Goal: Book appointment/travel/reservation

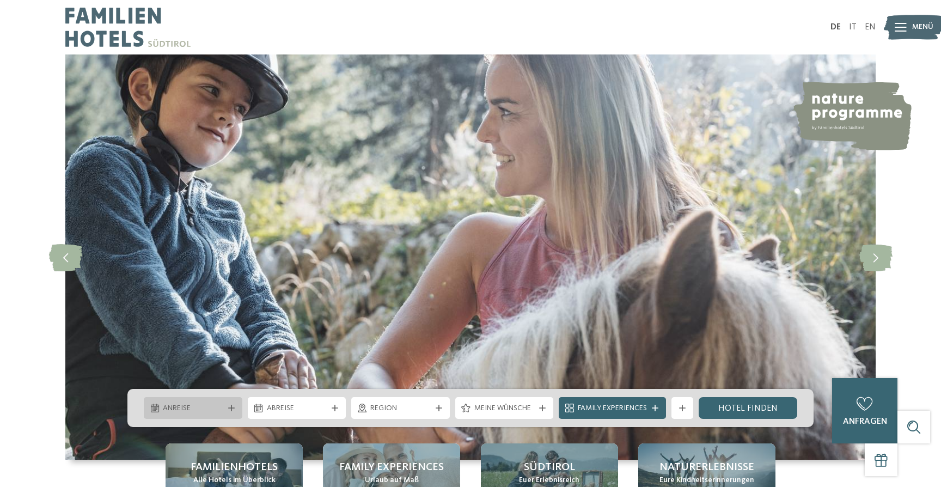
click at [229, 407] on icon at bounding box center [231, 408] width 7 height 7
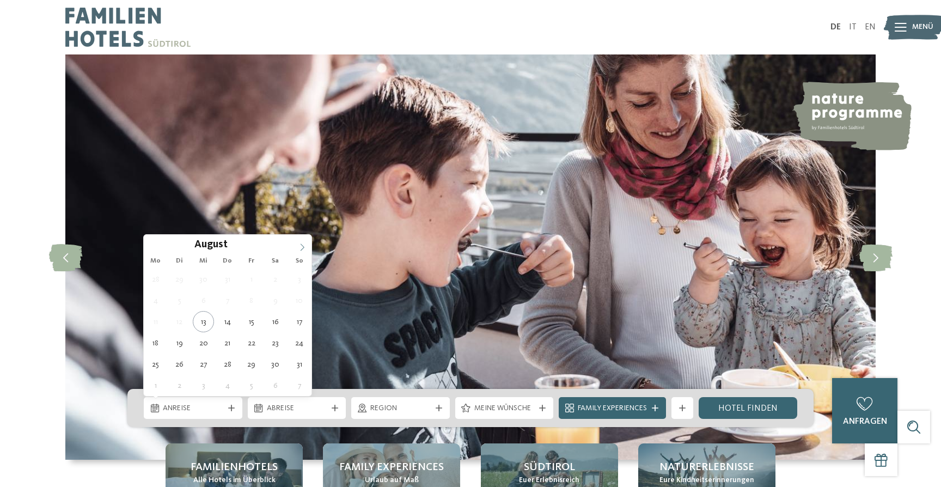
click at [303, 244] on icon at bounding box center [303, 248] width 8 height 8
type div "10.10.2025"
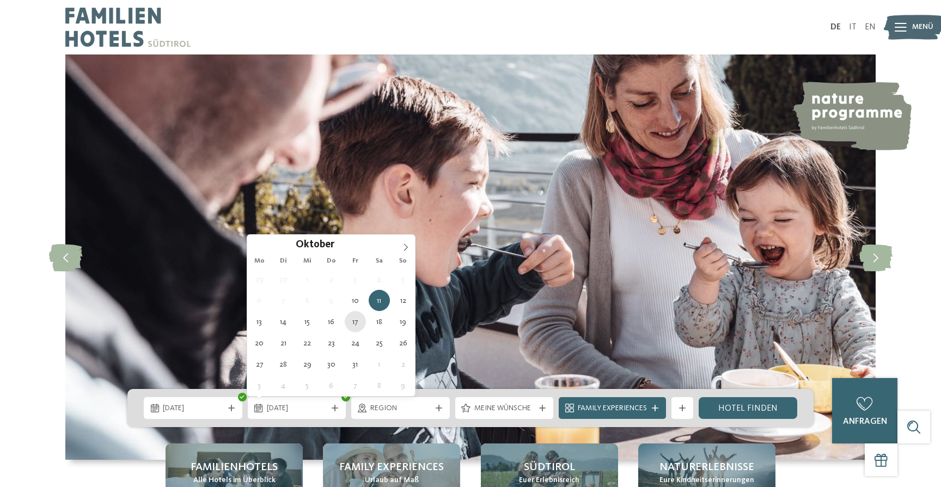
type div "17.10.2025"
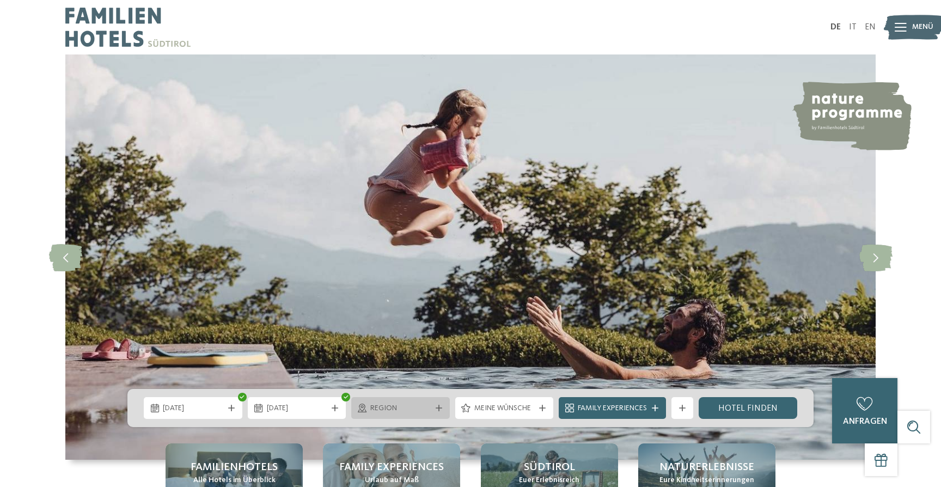
click at [437, 407] on icon at bounding box center [439, 408] width 7 height 7
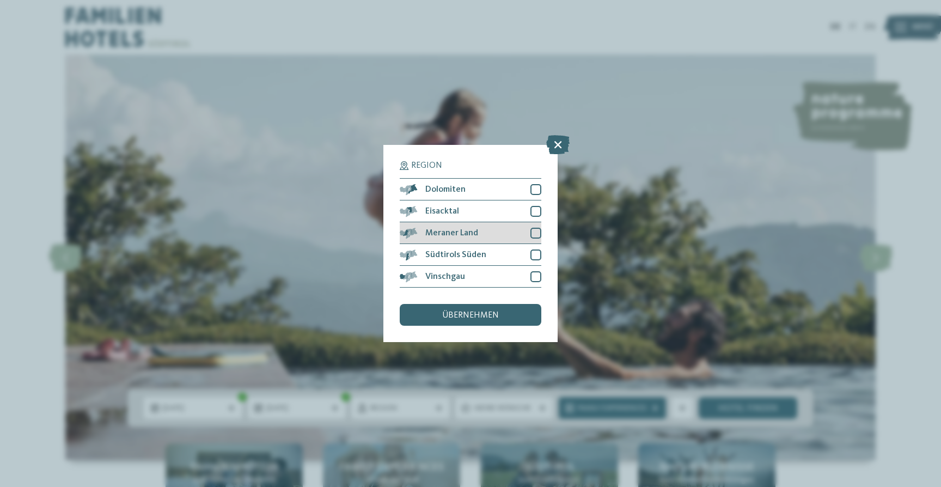
click at [536, 233] on div at bounding box center [536, 233] width 11 height 11
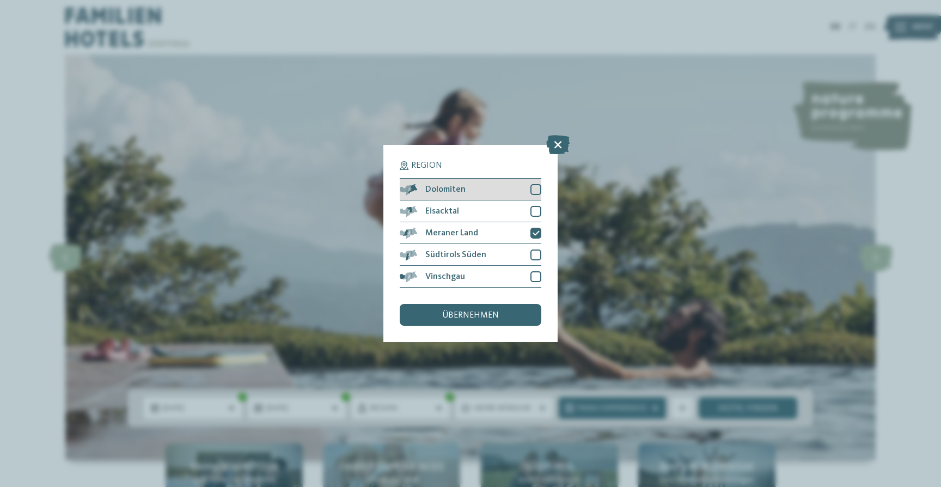
click at [539, 187] on div at bounding box center [536, 189] width 11 height 11
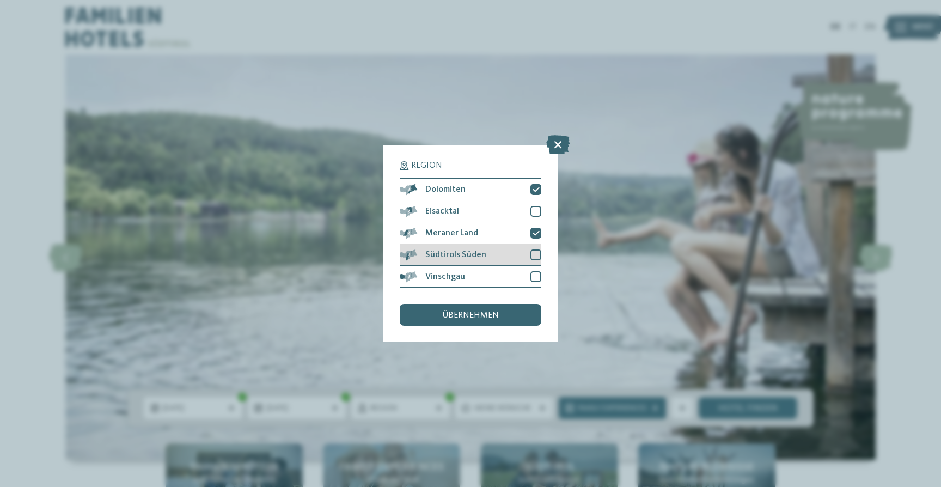
click at [536, 254] on div at bounding box center [536, 255] width 11 height 11
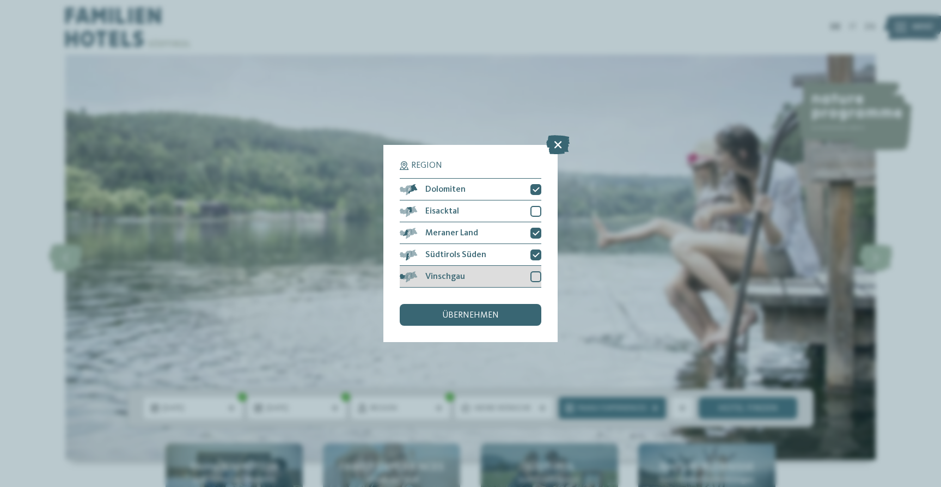
click at [536, 278] on div at bounding box center [536, 276] width 11 height 11
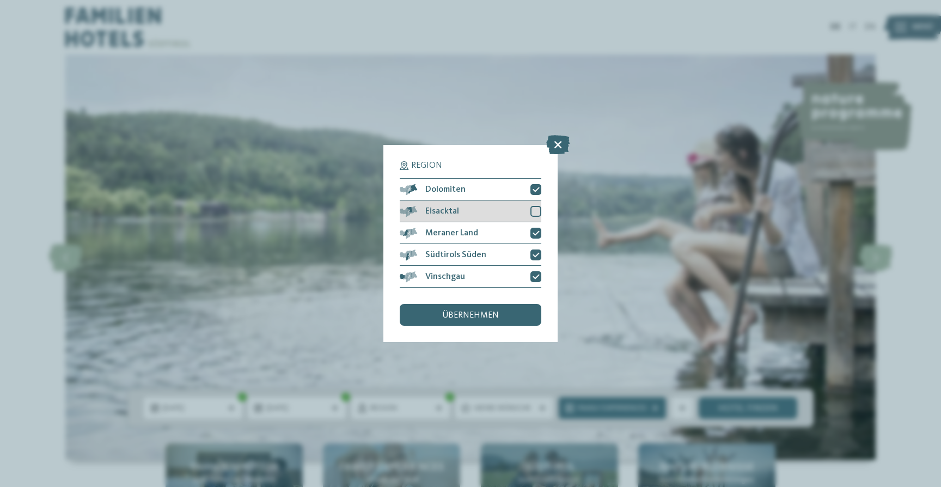
click at [538, 213] on div at bounding box center [536, 211] width 11 height 11
click at [488, 314] on span "übernehmen" at bounding box center [470, 315] width 57 height 9
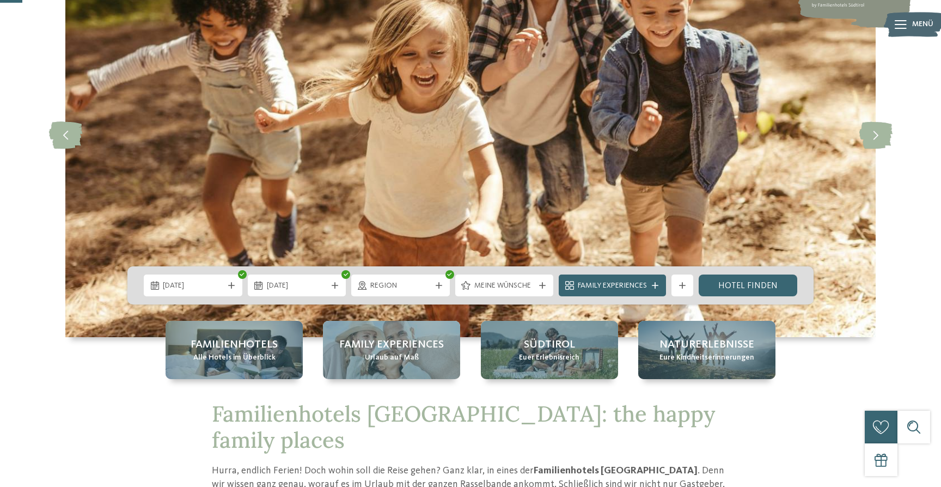
scroll to position [127, 0]
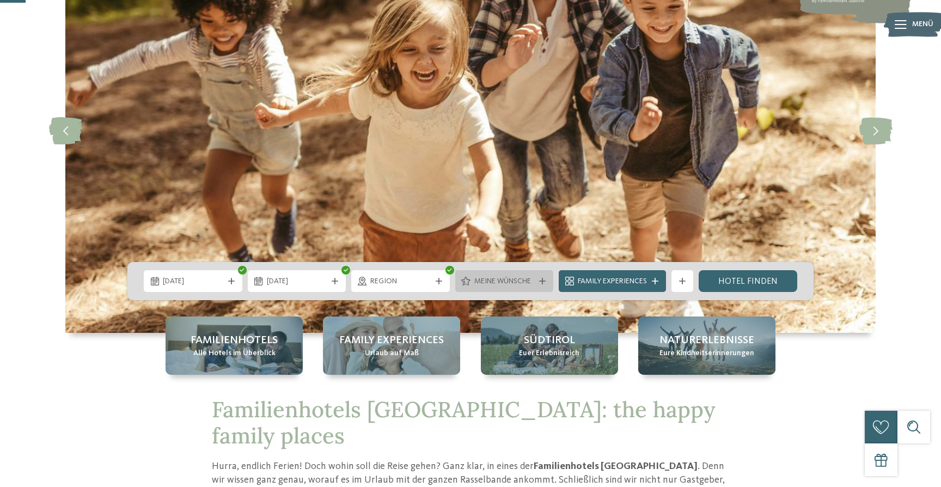
click at [542, 284] on icon at bounding box center [542, 281] width 7 height 7
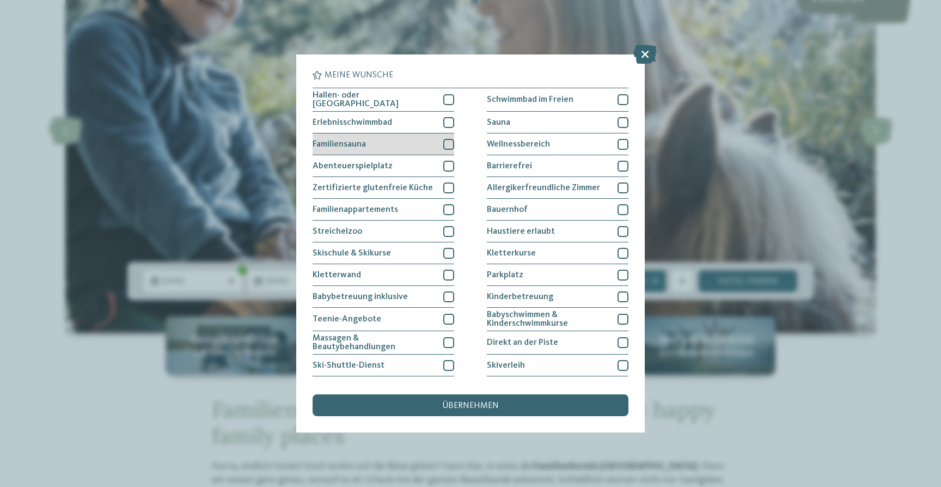
click at [448, 143] on div at bounding box center [448, 144] width 11 height 11
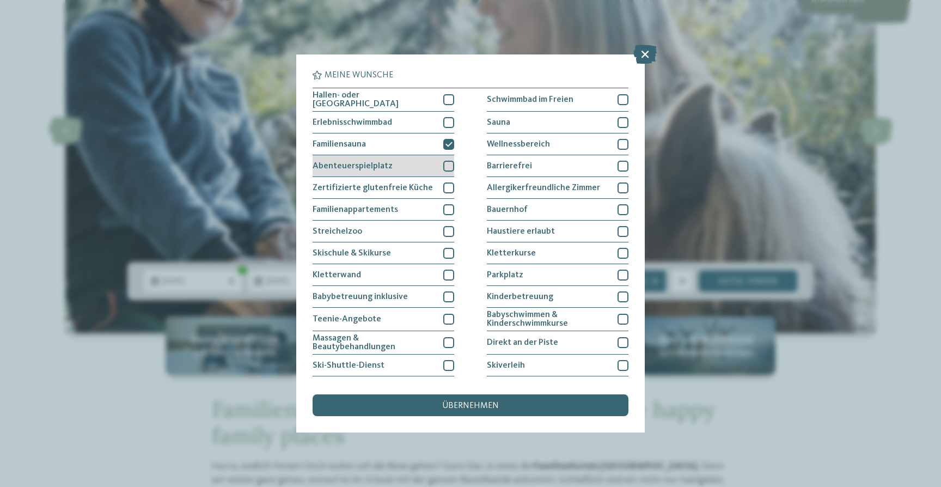
click at [449, 163] on div at bounding box center [448, 166] width 11 height 11
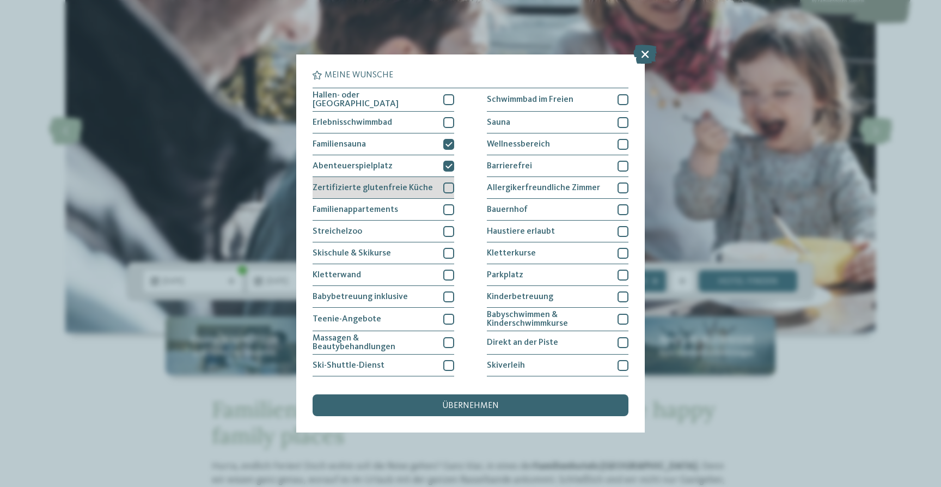
click at [449, 186] on div at bounding box center [448, 188] width 11 height 11
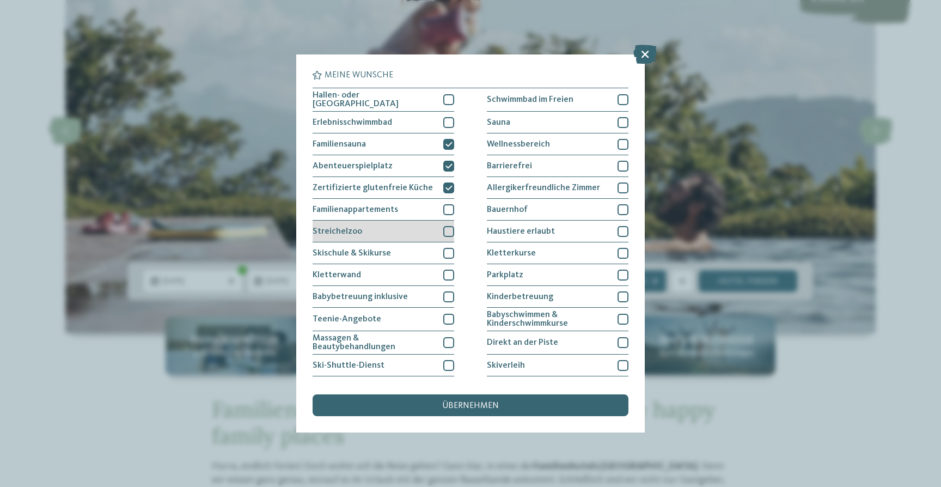
click at [452, 230] on div at bounding box center [448, 231] width 11 height 11
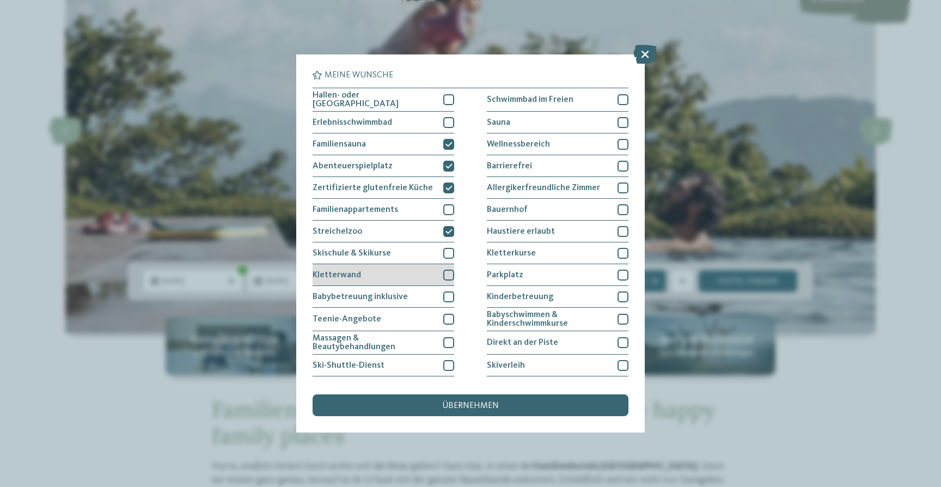
click at [448, 276] on div at bounding box center [448, 275] width 11 height 11
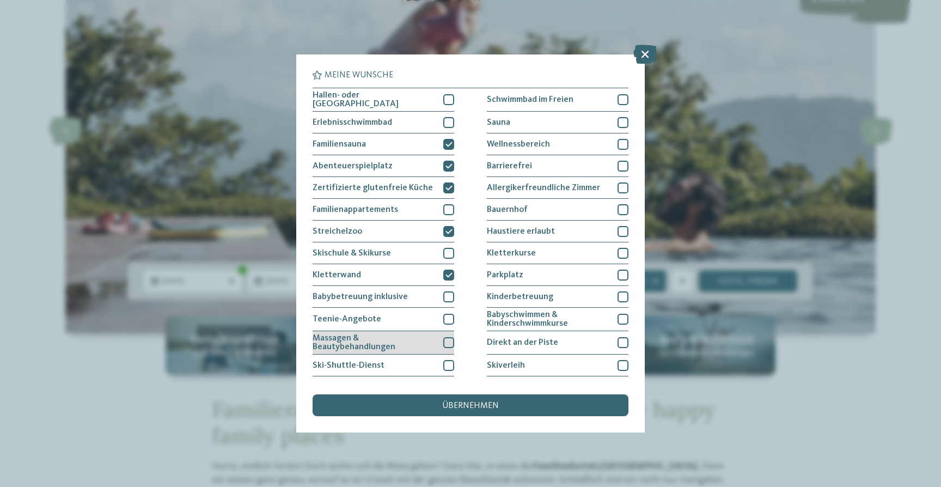
click at [451, 341] on div at bounding box center [448, 342] width 11 height 11
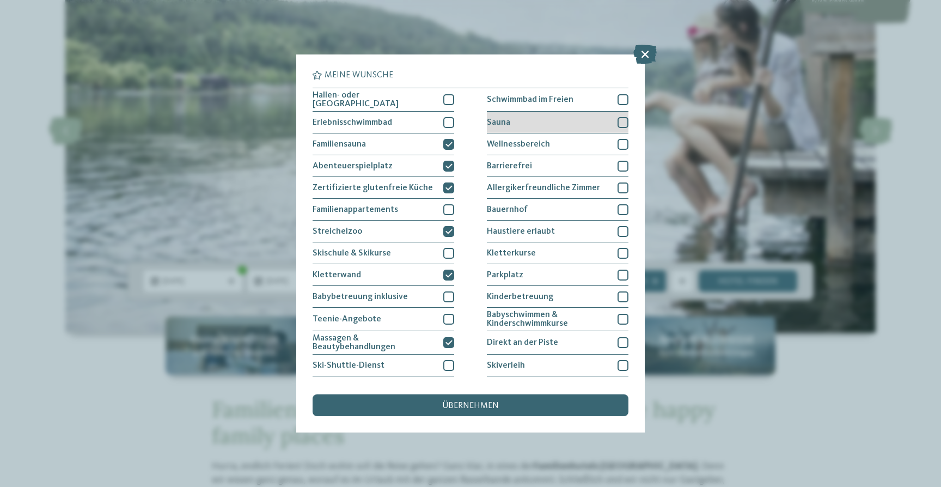
click at [625, 121] on div at bounding box center [623, 122] width 11 height 11
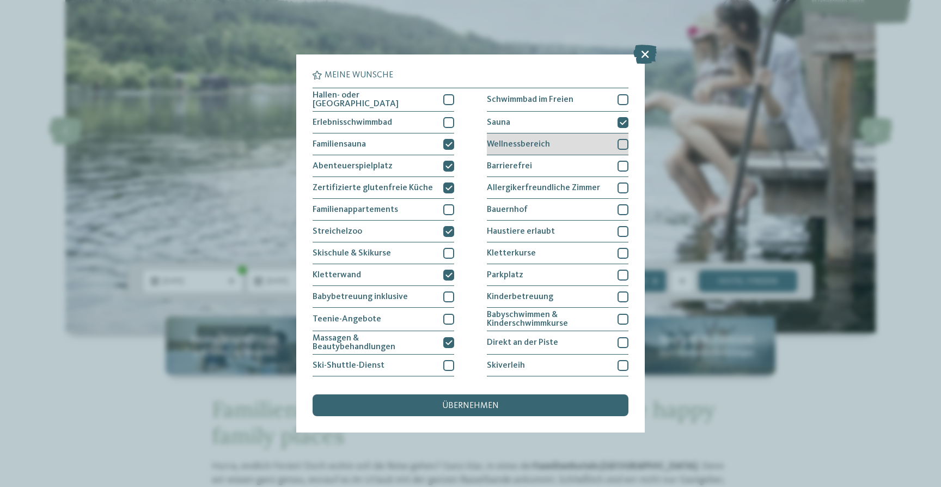
click at [624, 144] on div at bounding box center [623, 144] width 11 height 11
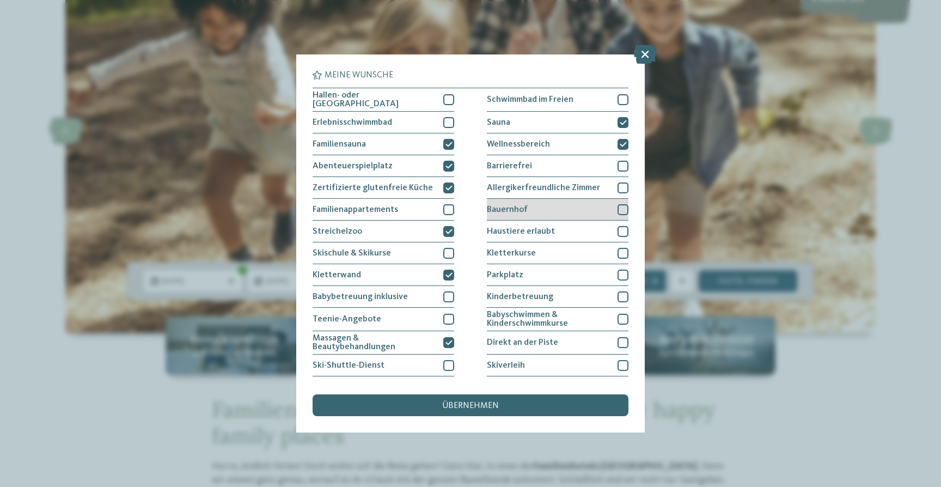
click at [625, 208] on div at bounding box center [623, 209] width 11 height 11
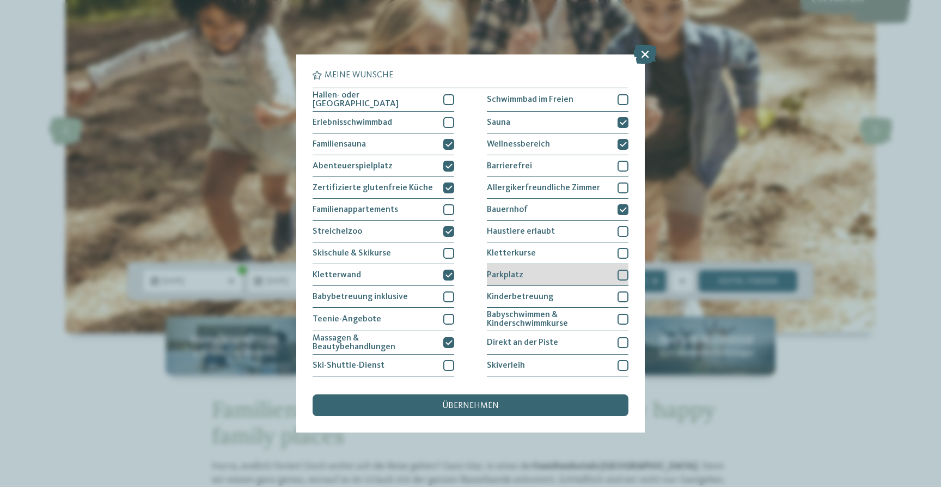
click at [623, 270] on div at bounding box center [623, 275] width 11 height 11
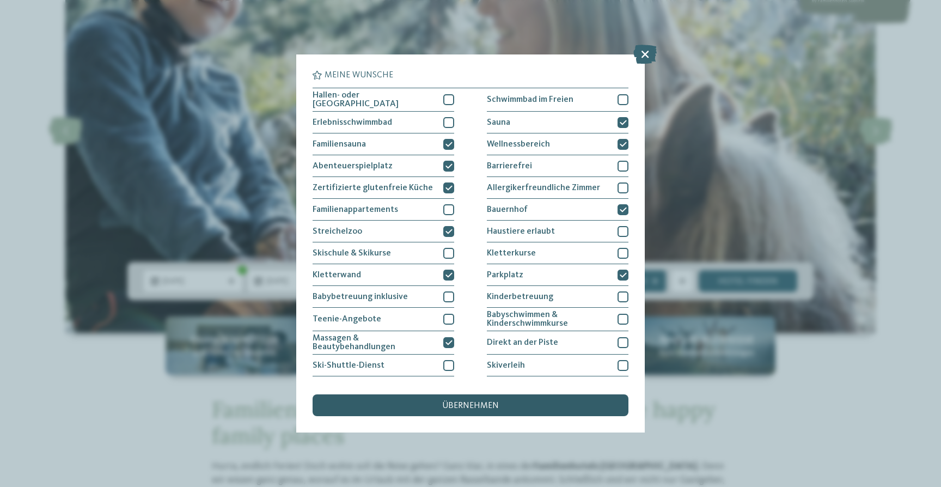
click at [473, 404] on span "übernehmen" at bounding box center [470, 406] width 57 height 9
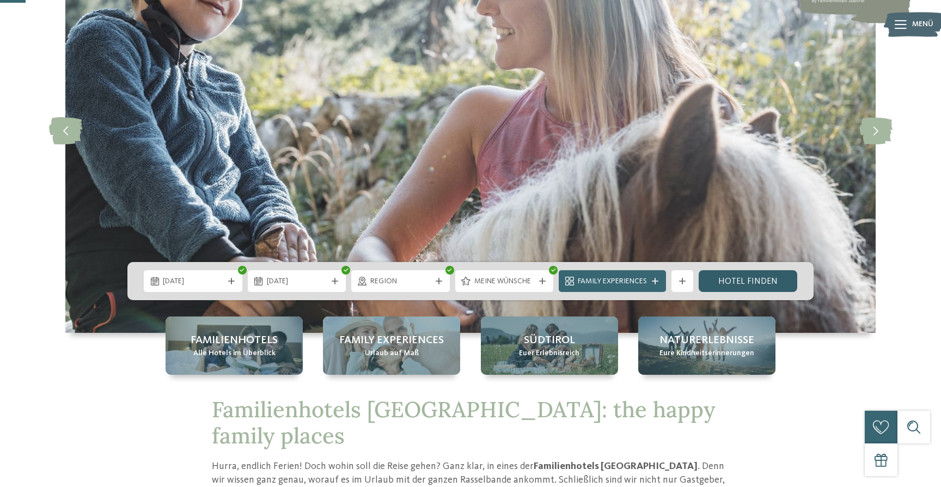
click at [737, 279] on link "Hotel finden" at bounding box center [748, 281] width 99 height 22
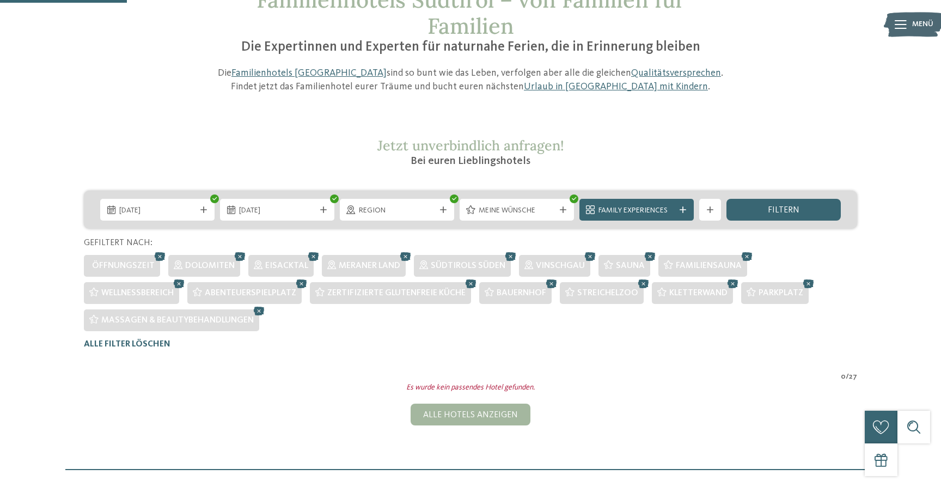
scroll to position [88, 0]
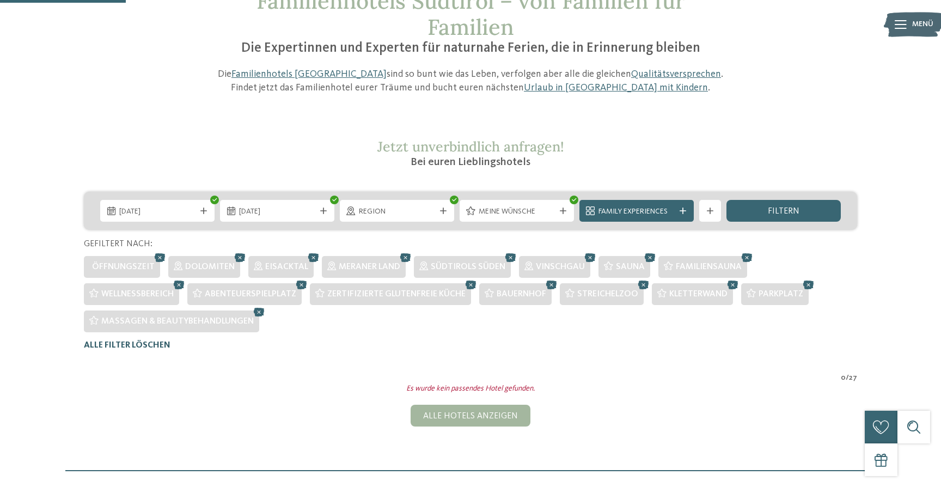
click at [130, 346] on span "Alle Filter löschen" at bounding box center [127, 345] width 87 height 9
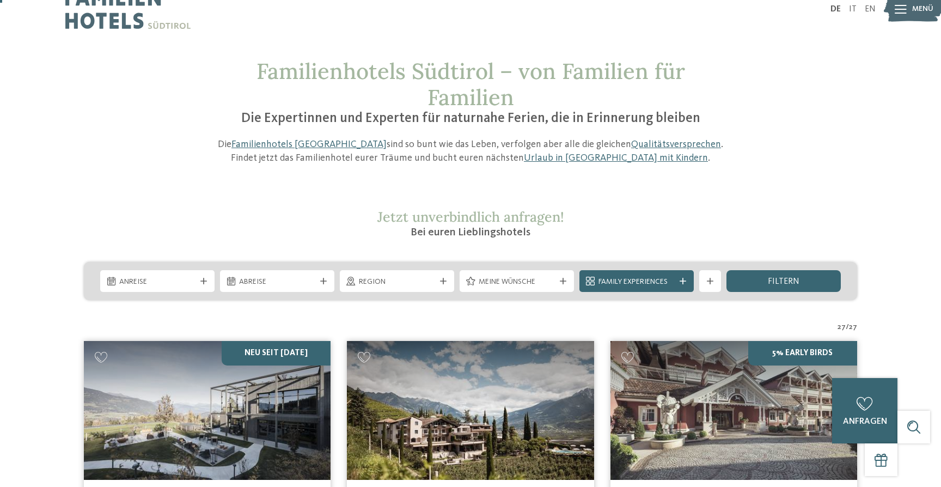
scroll to position [9, 0]
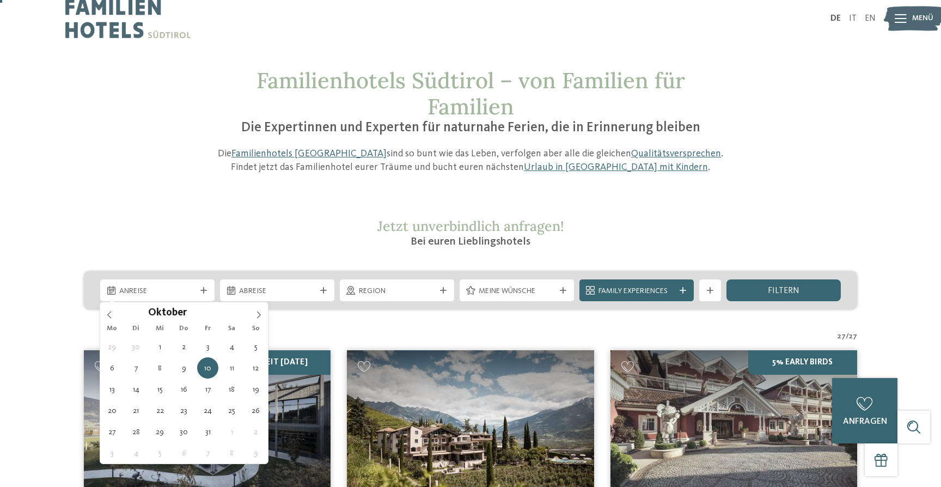
type div "10.10.2025"
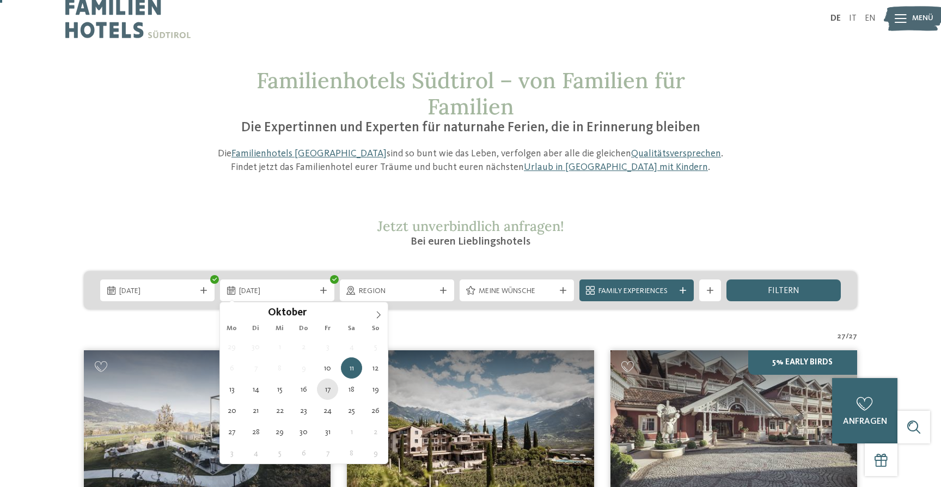
type div "17.10.2025"
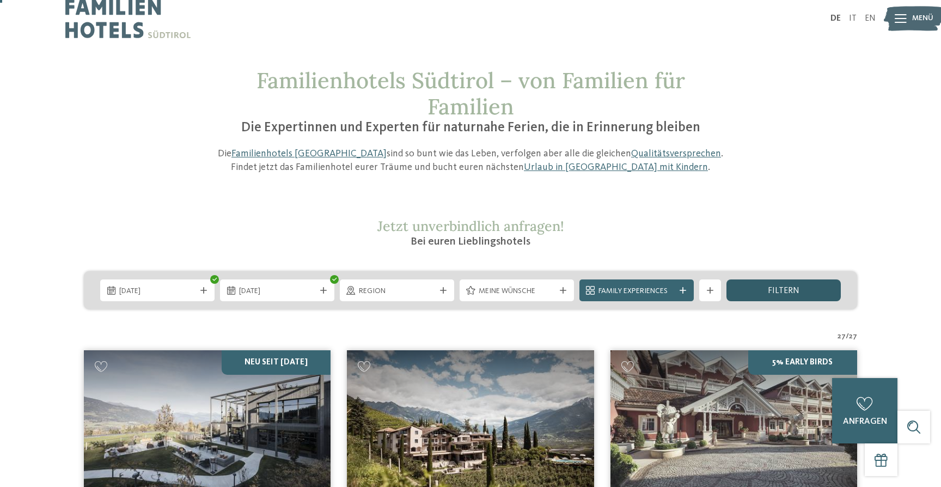
click at [789, 290] on span "filtern" at bounding box center [784, 291] width 32 height 9
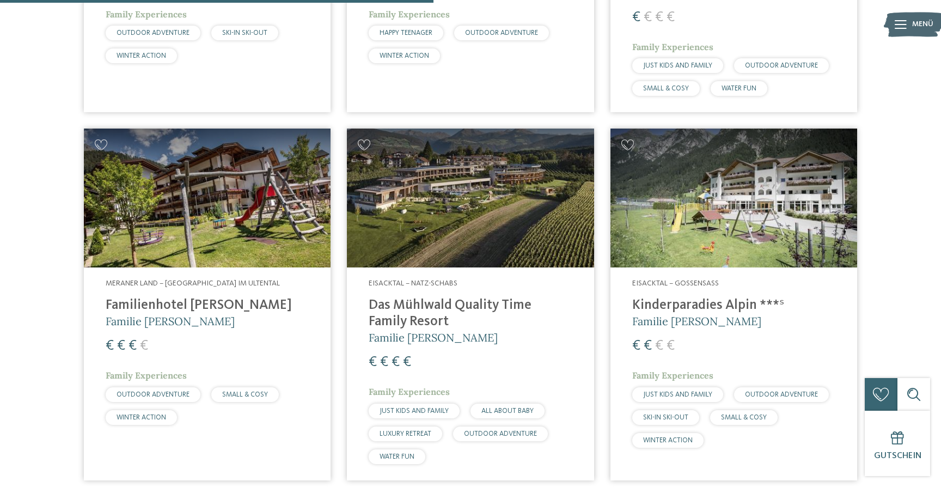
scroll to position [1409, 0]
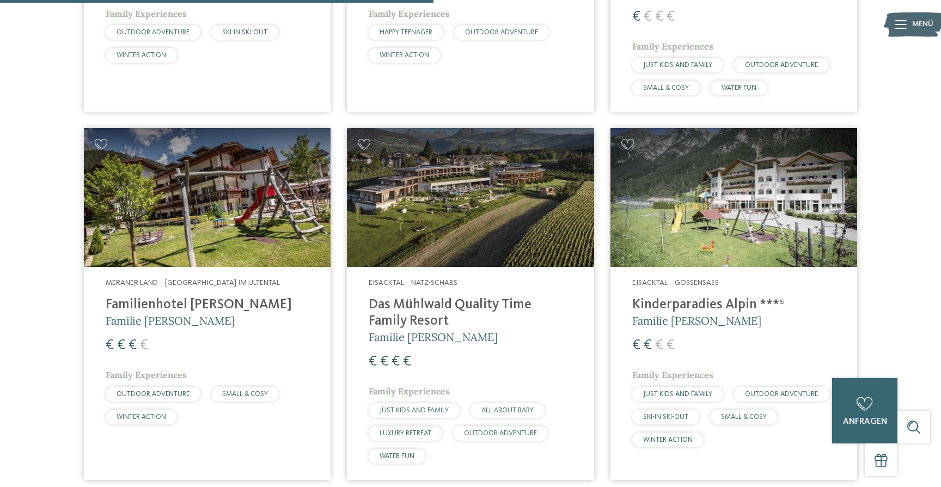
click at [0, 0] on div "Newsletter * **** **** ******* ****** Anrede Vorname Nachname Link" at bounding box center [0, 0] width 0 height 0
click at [736, 209] on img at bounding box center [734, 197] width 247 height 139
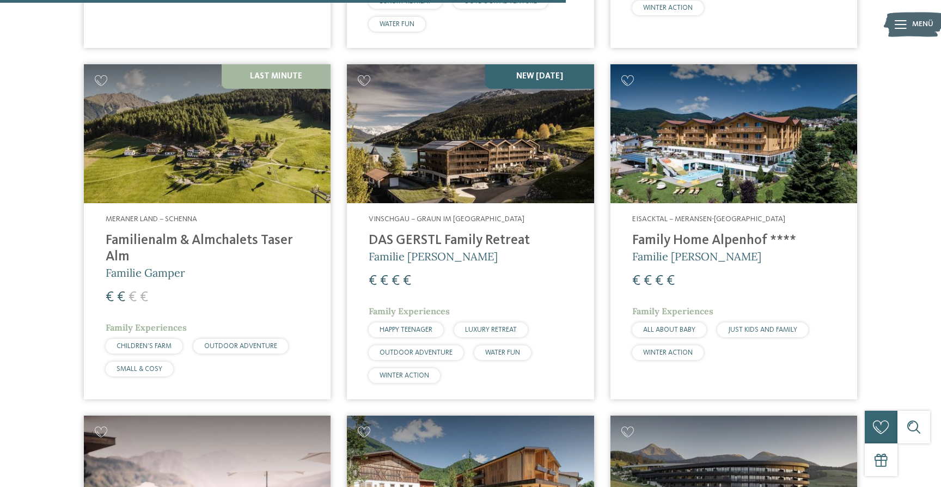
scroll to position [1842, 0]
click at [227, 137] on img at bounding box center [207, 133] width 247 height 139
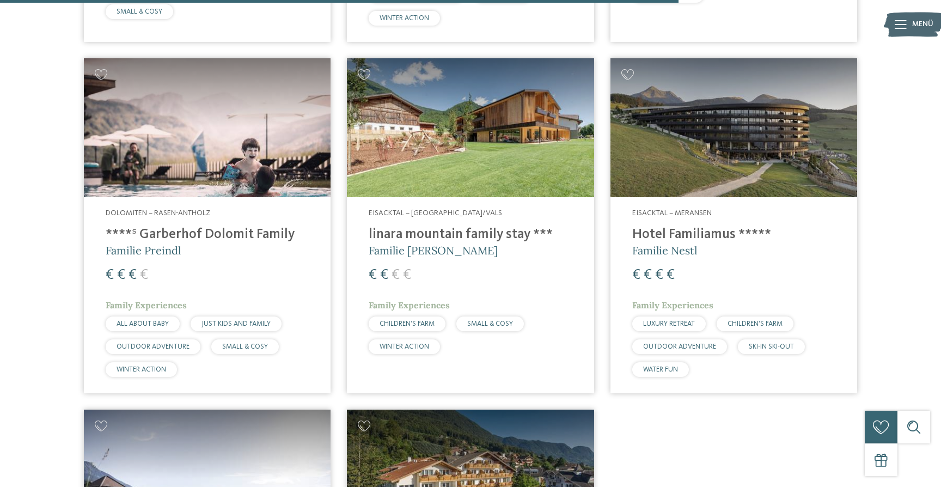
scroll to position [2183, 0]
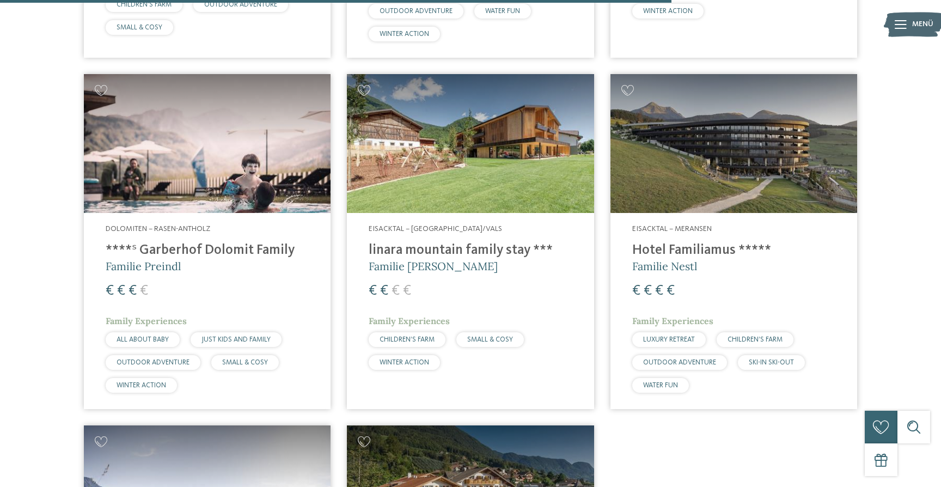
click at [444, 136] on img at bounding box center [470, 143] width 247 height 139
click at [468, 142] on img at bounding box center [470, 143] width 247 height 139
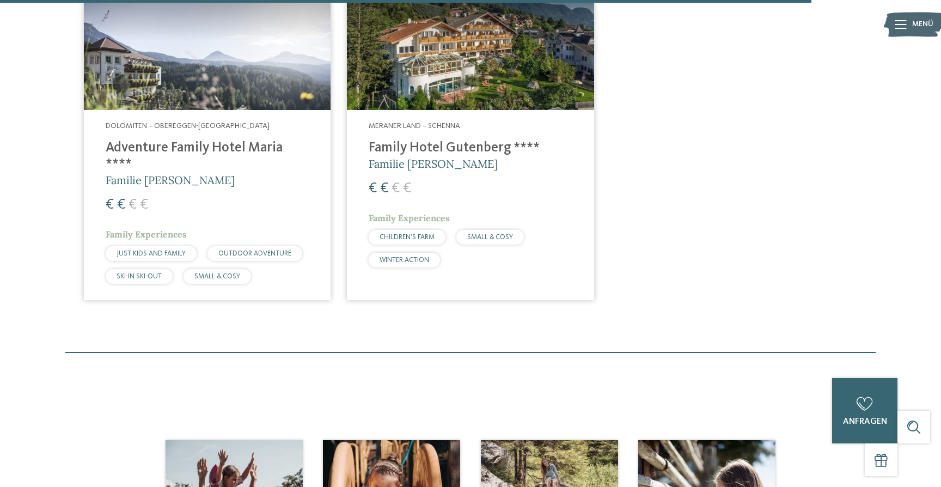
scroll to position [2639, 0]
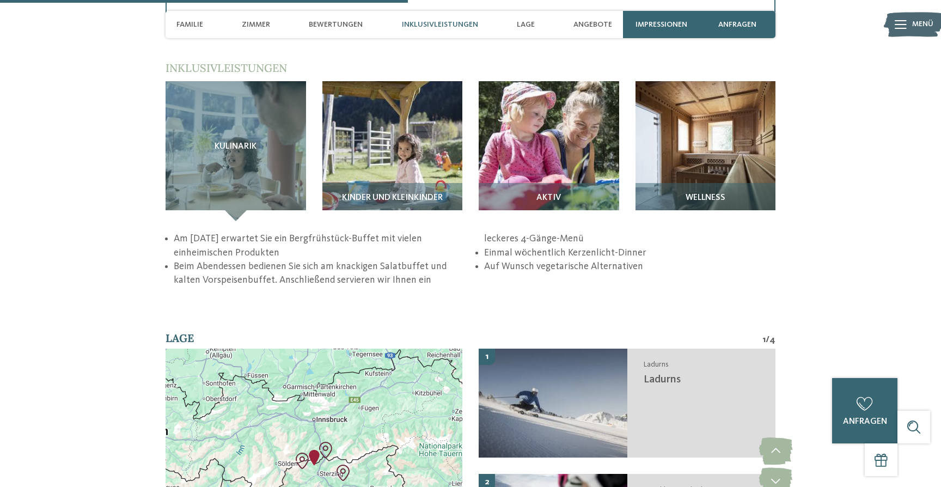
scroll to position [1587, 0]
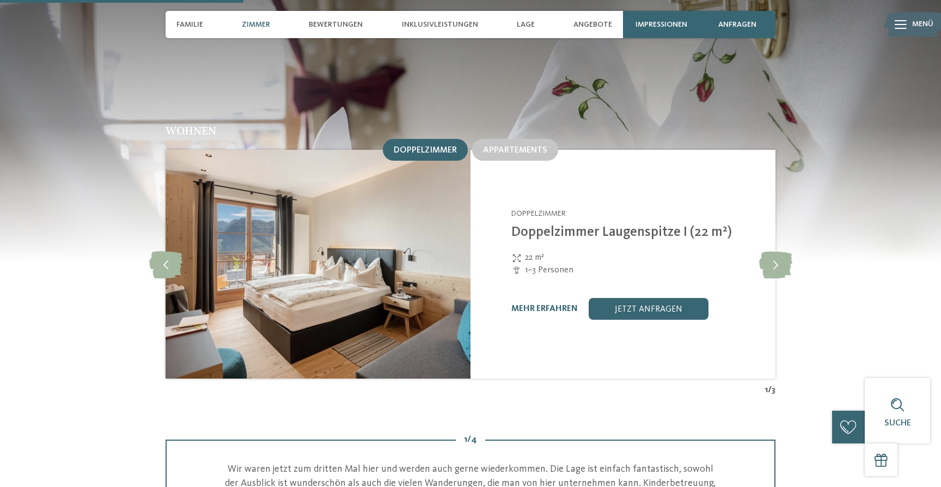
scroll to position [1083, 0]
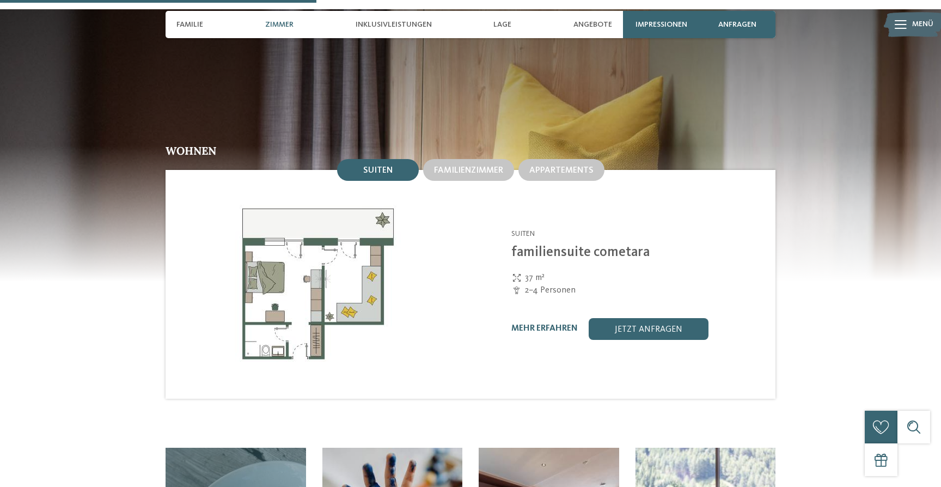
scroll to position [1177, 0]
